Goal: Navigation & Orientation: Find specific page/section

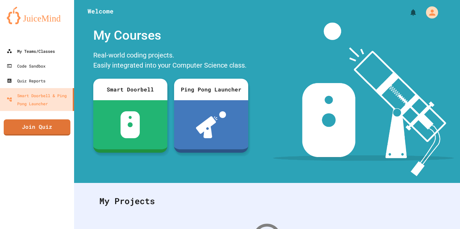
click at [14, 46] on link "My Teams/Classes" at bounding box center [37, 51] width 74 height 15
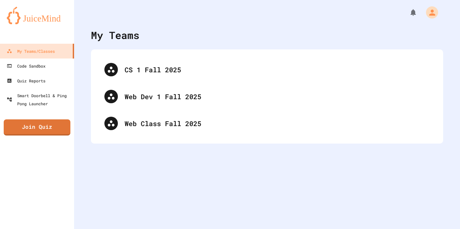
click at [21, 51] on div "My Teams/Classes" at bounding box center [31, 51] width 48 height 8
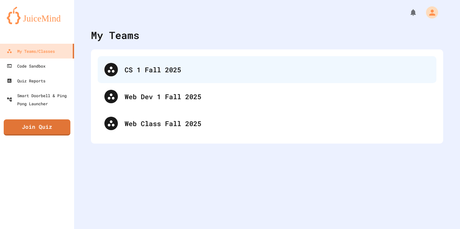
click at [129, 66] on div "CS 1 Fall 2025" at bounding box center [277, 70] width 305 height 10
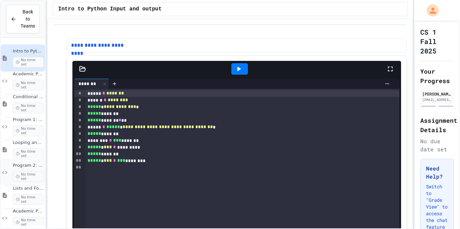
click at [9, 168] on div "Program 2: Gradefinder 1.0 No time set" at bounding box center [23, 172] width 44 height 27
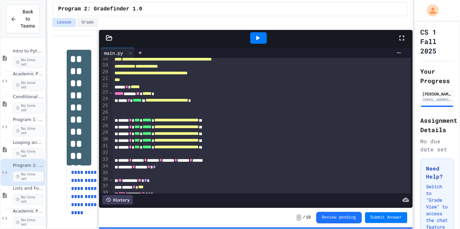
scroll to position [251, 0]
